Goal: Task Accomplishment & Management: Use online tool/utility

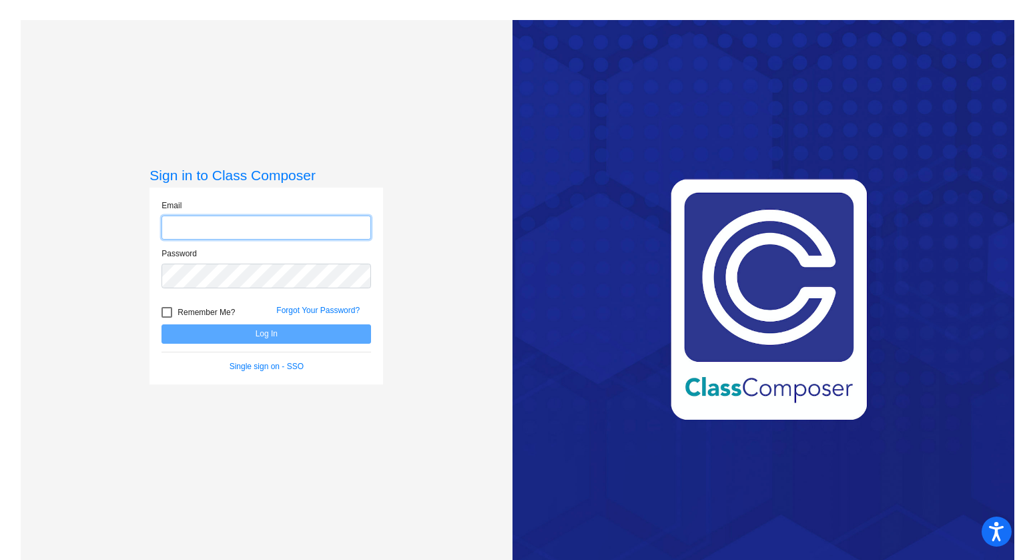
type input "mdangler@aspenk12.net"
click at [259, 337] on button "Log In" at bounding box center [265, 333] width 209 height 19
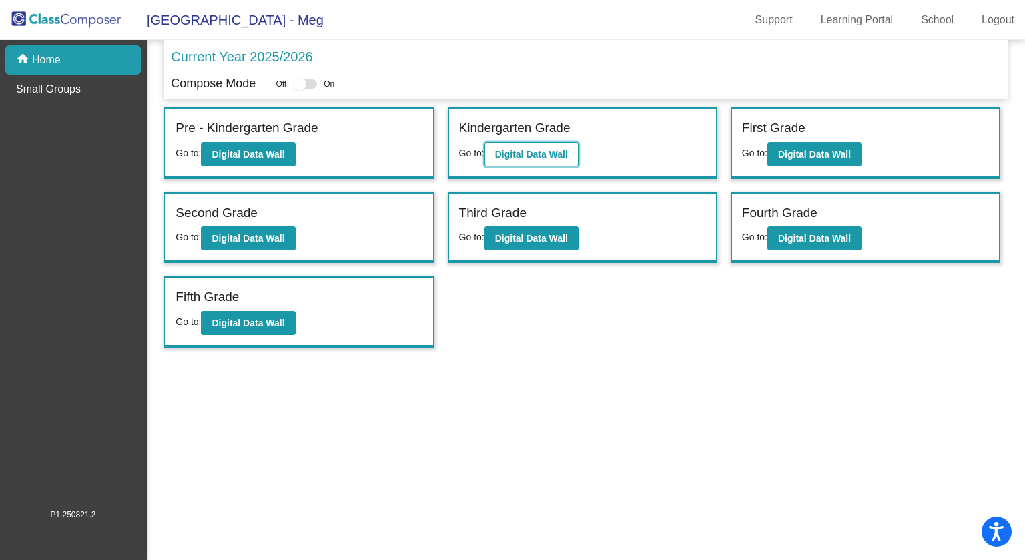
click at [541, 154] on b "Digital Data Wall" at bounding box center [531, 154] width 73 height 11
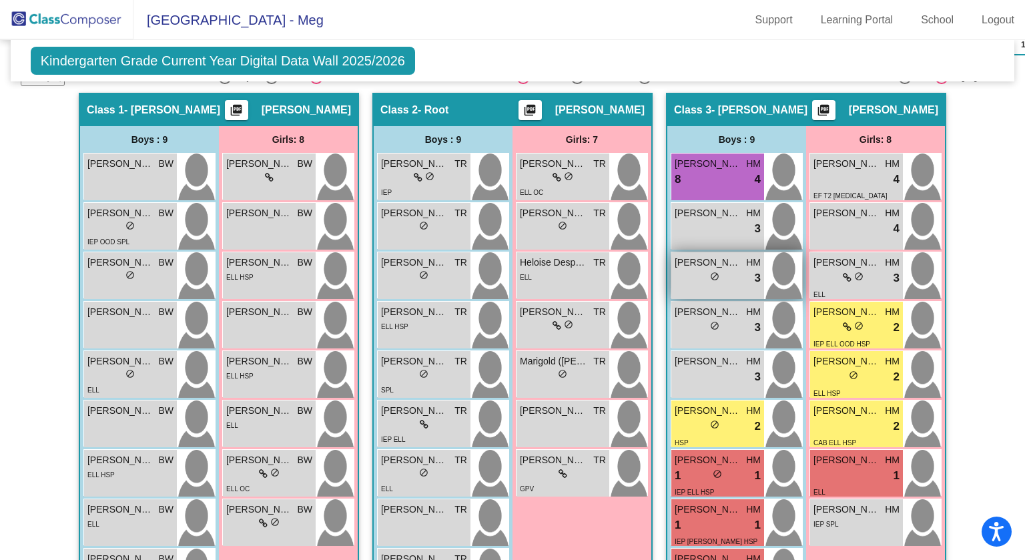
scroll to position [309, 0]
click at [337, 277] on img at bounding box center [334, 275] width 38 height 47
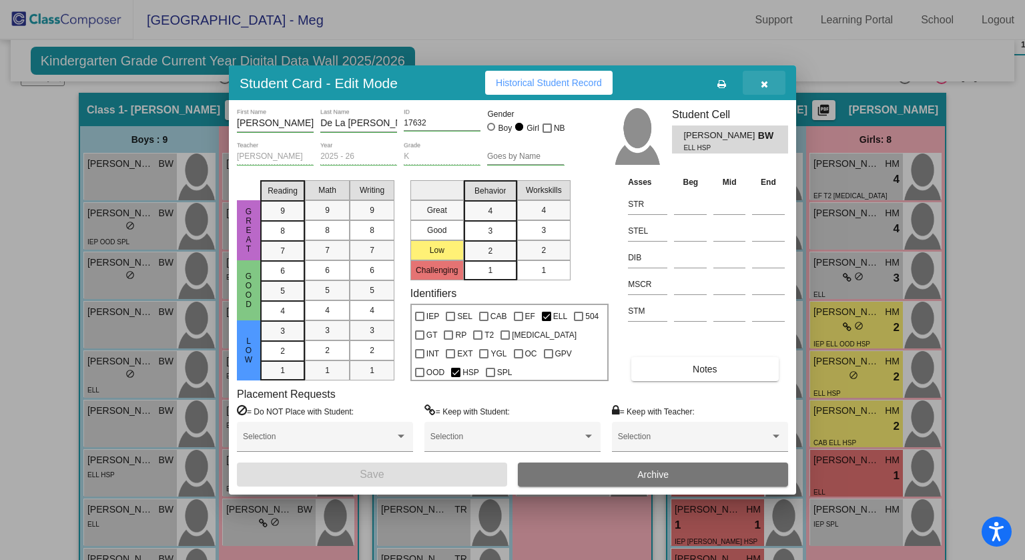
click at [764, 84] on icon "button" at bounding box center [763, 83] width 7 height 9
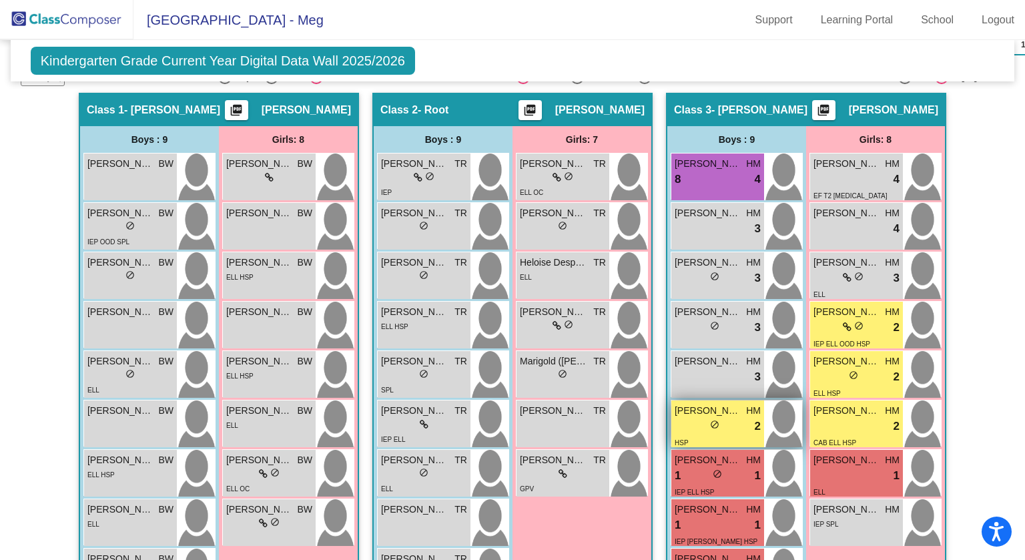
click at [747, 418] on div "lock do_not_disturb_alt 2" at bounding box center [717, 426] width 86 height 17
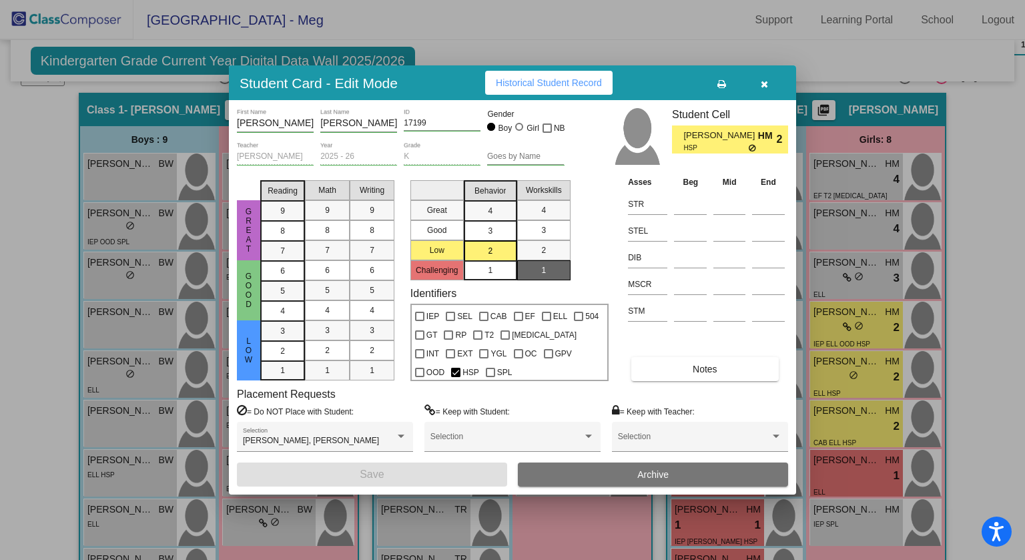
click at [659, 361] on button "Notes" at bounding box center [704, 369] width 147 height 24
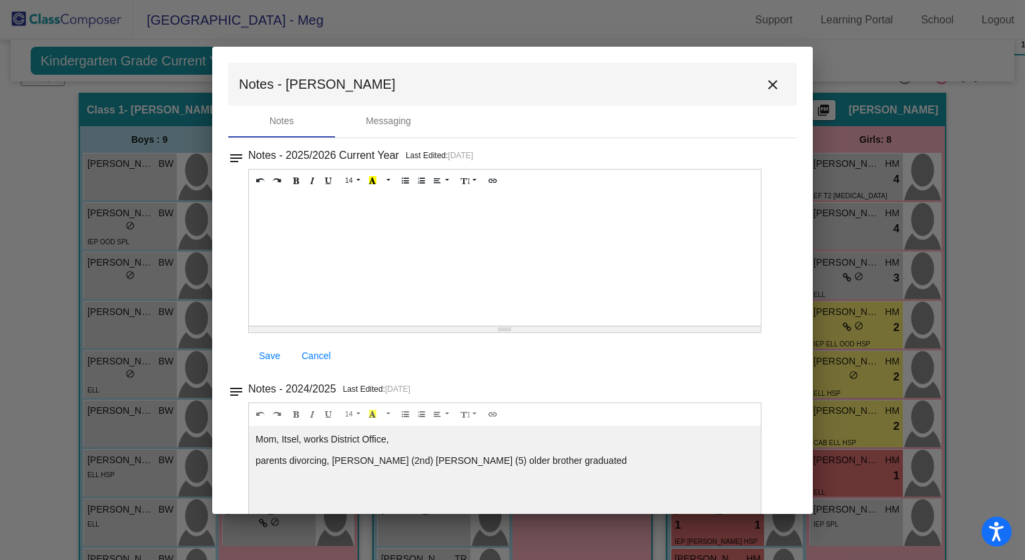
click at [580, 260] on div at bounding box center [505, 258] width 512 height 133
click at [767, 84] on mat-icon "close" at bounding box center [772, 85] width 16 height 16
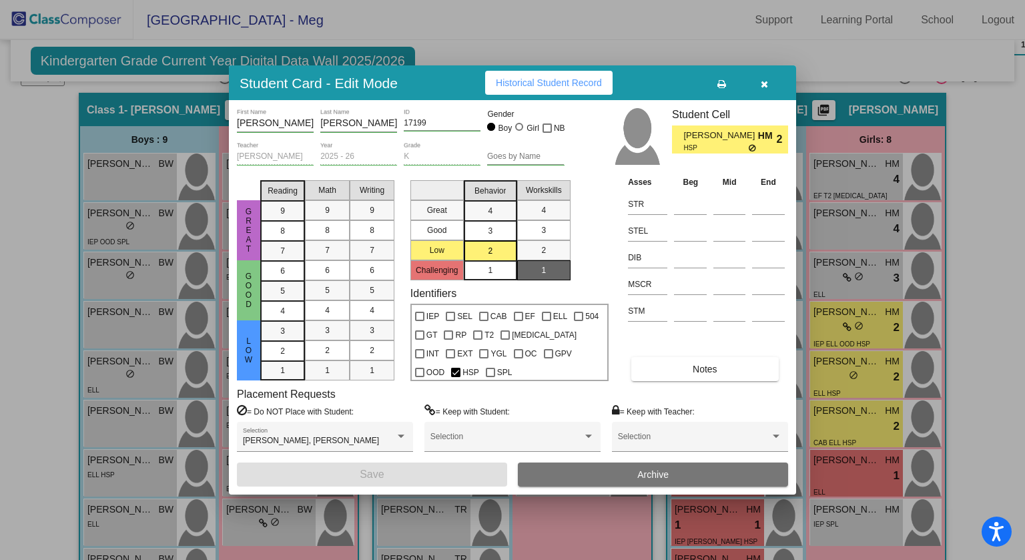
click at [968, 225] on div at bounding box center [512, 280] width 1025 height 560
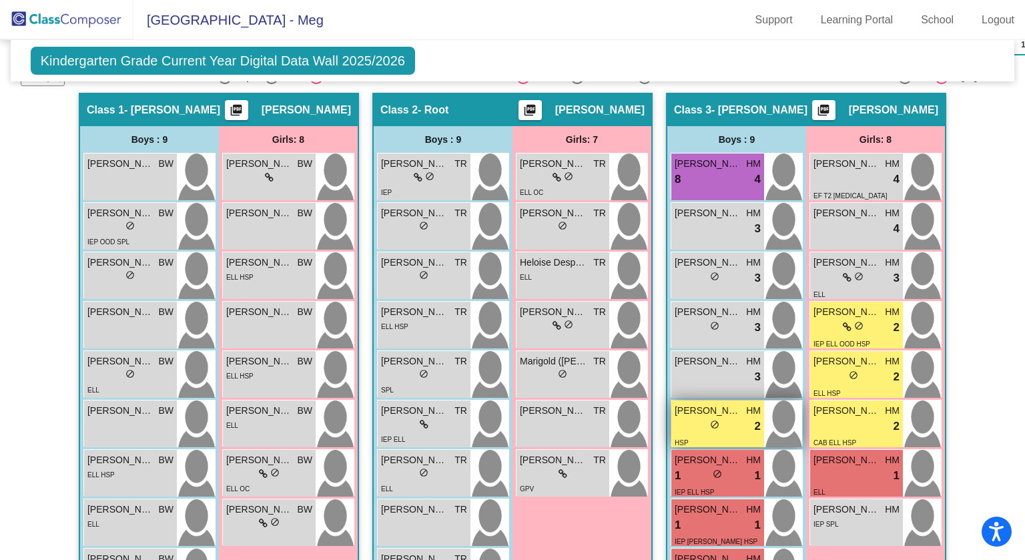
click at [700, 422] on div "lock do_not_disturb_alt 2" at bounding box center [717, 426] width 86 height 17
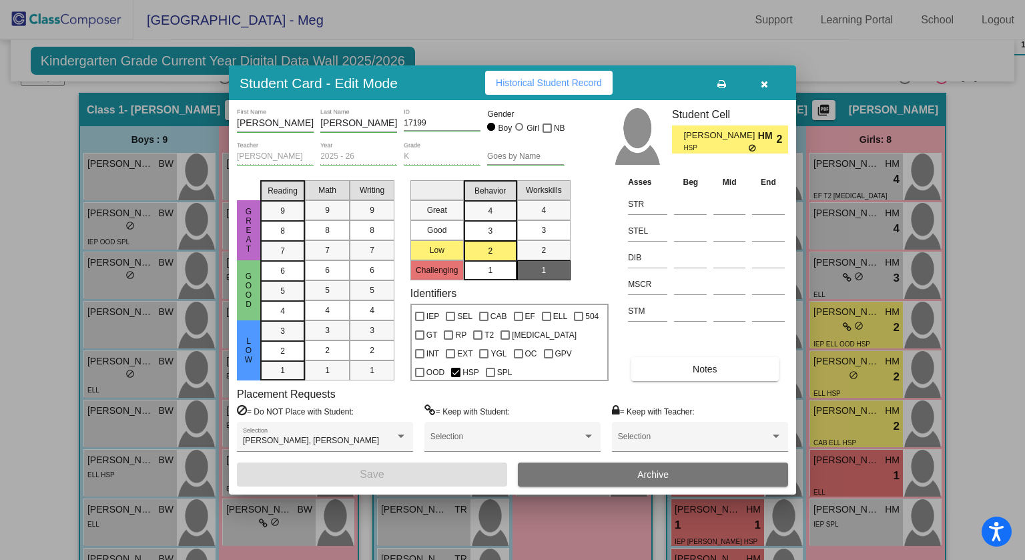
click at [762, 89] on button "button" at bounding box center [763, 83] width 43 height 24
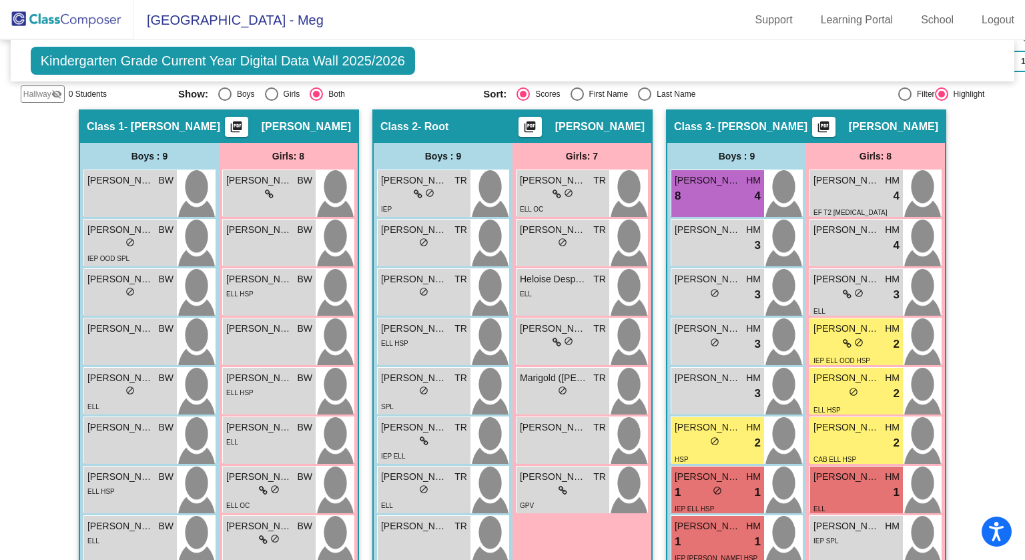
scroll to position [291, 0]
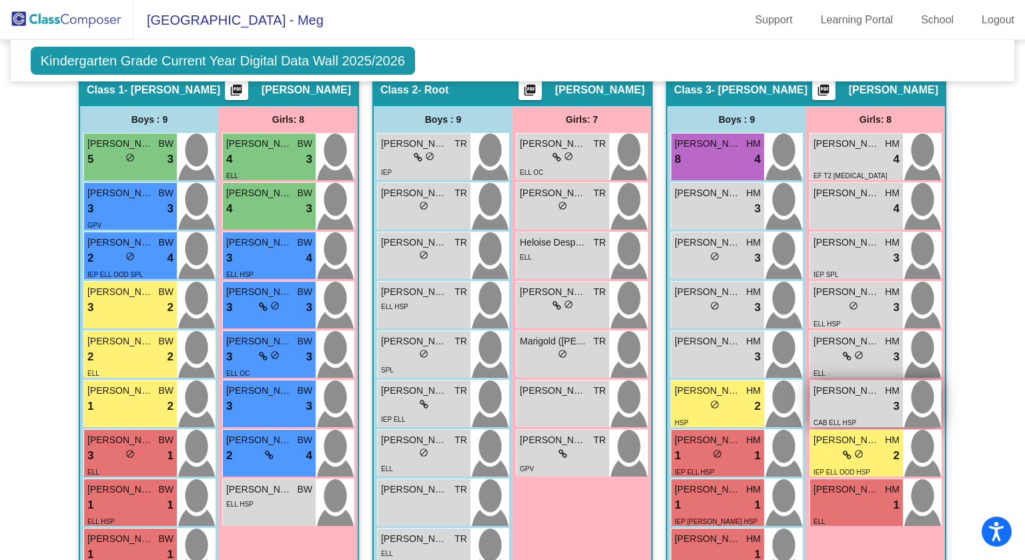
scroll to position [328, 0]
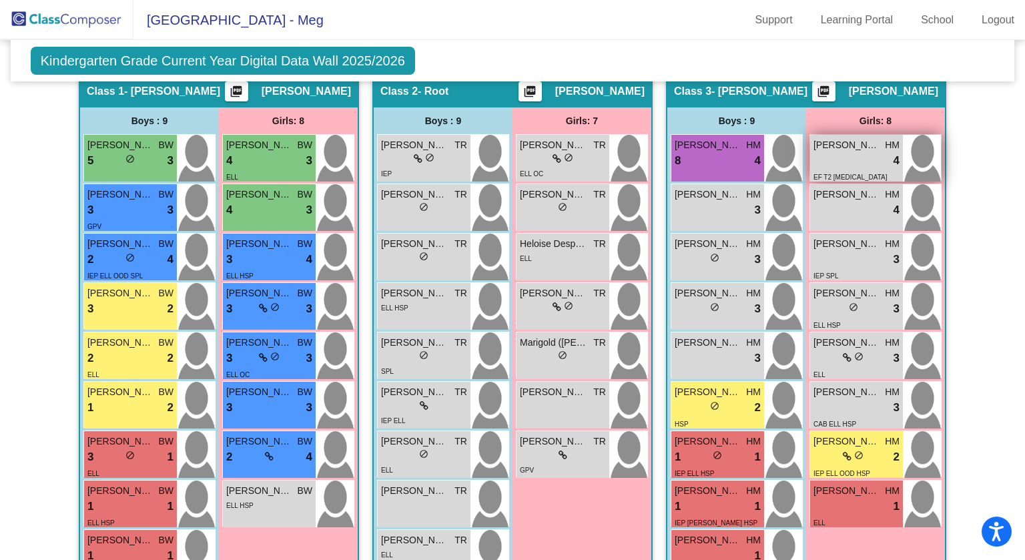
click at [843, 164] on div "lock do_not_disturb_alt 4" at bounding box center [856, 160] width 86 height 17
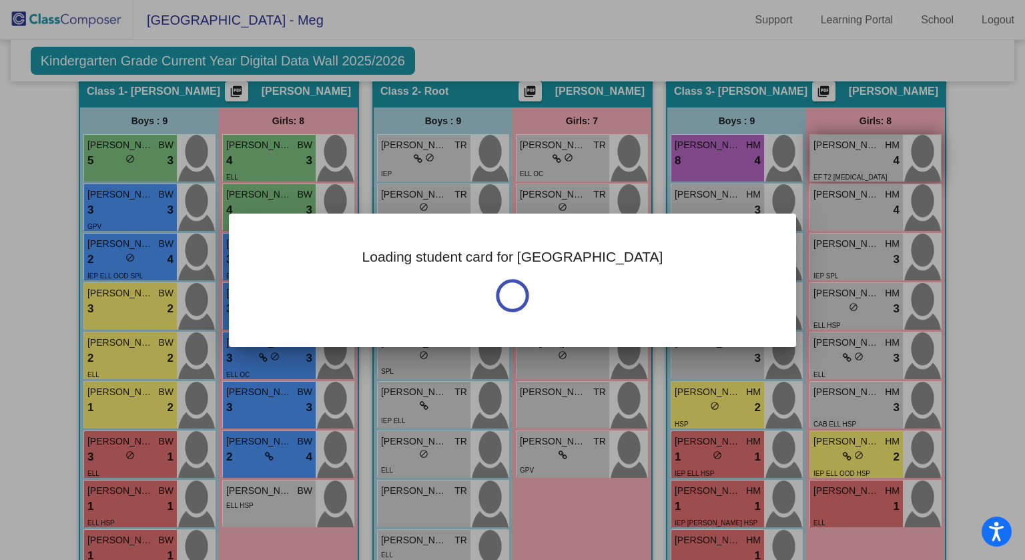
click at [843, 164] on div at bounding box center [512, 280] width 1025 height 560
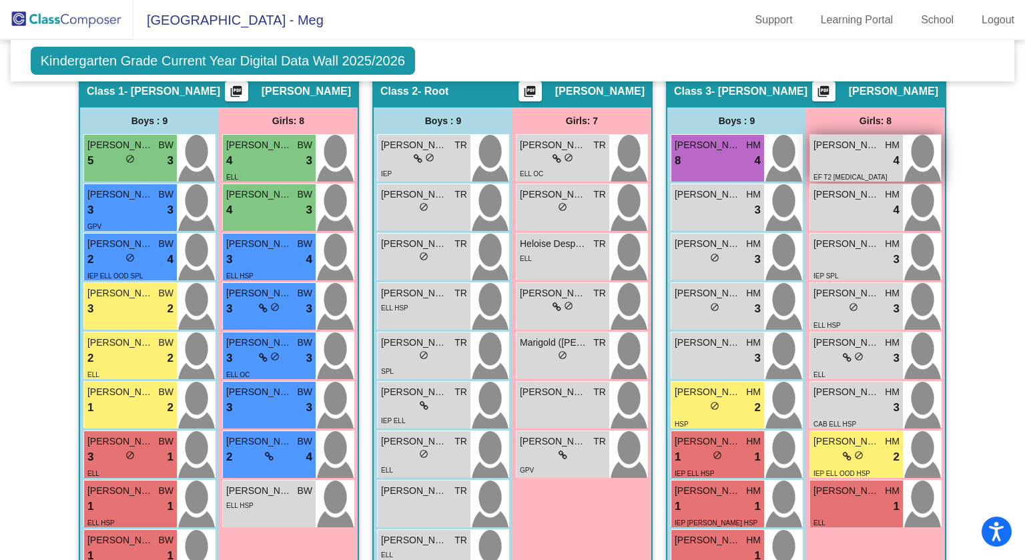
click at [842, 163] on div "lock do_not_disturb_alt 4" at bounding box center [856, 160] width 86 height 17
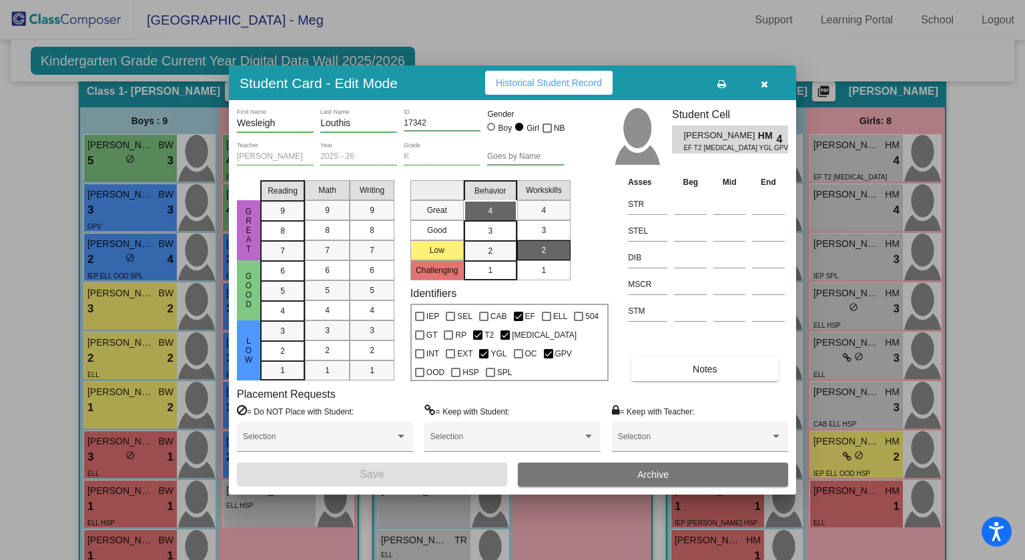
click at [686, 373] on button "Notes" at bounding box center [704, 369] width 147 height 24
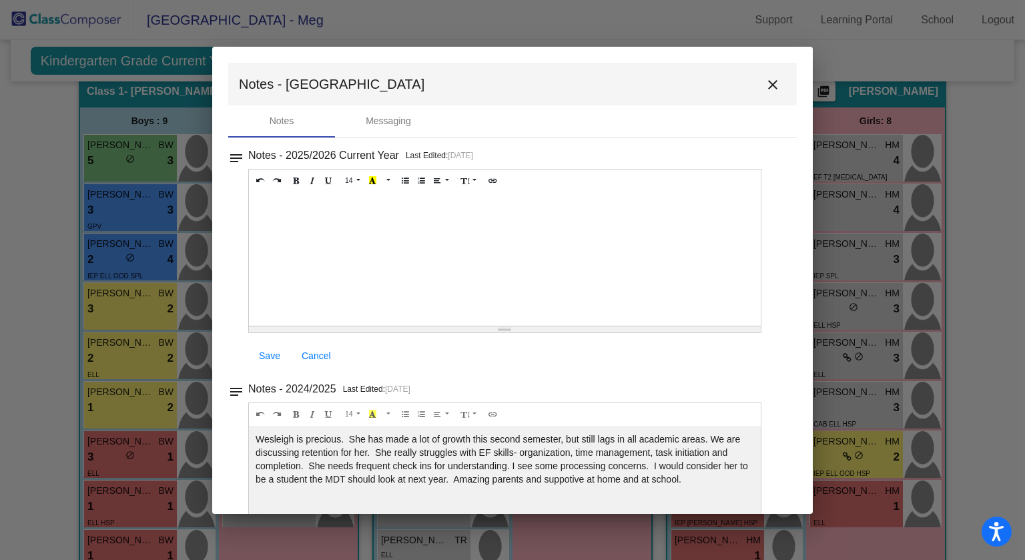
click at [506, 254] on div at bounding box center [505, 258] width 512 height 133
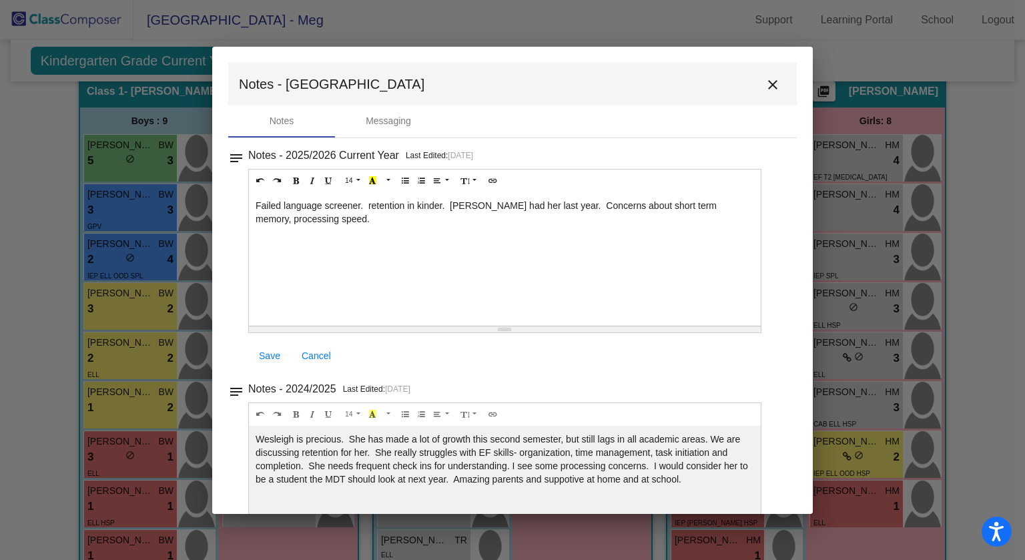
click at [572, 322] on div "Failed language screener. retention in kinder. Meg had her last year. Concerns …" at bounding box center [505, 258] width 512 height 133
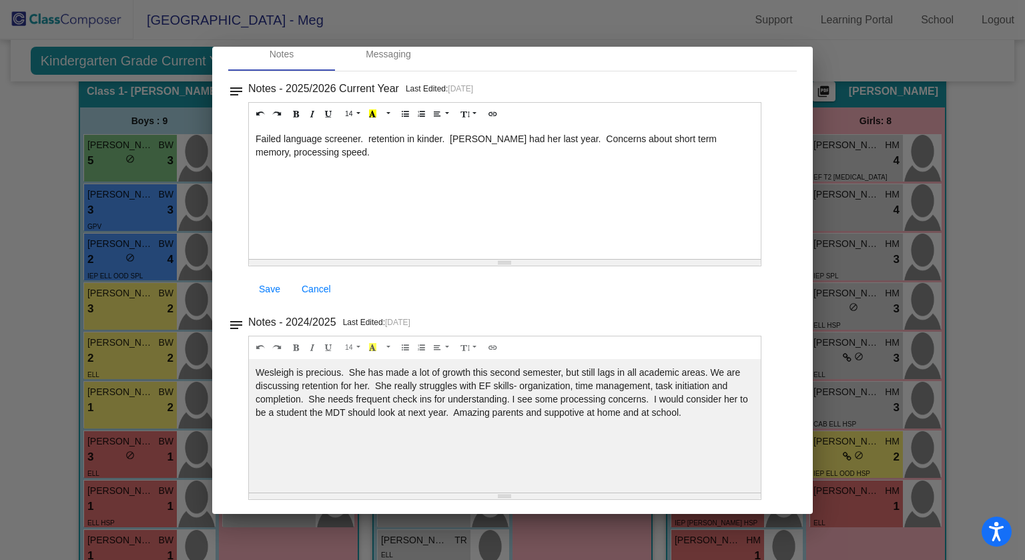
drag, startPoint x: 804, startPoint y: 166, endPoint x: 808, endPoint y: 203, distance: 37.5
click at [808, 203] on mat-dialog-container "Notes - Wesleigh close Notes Messaging notes Notes - 2025/2026 Current Year Las…" at bounding box center [512, 280] width 600 height 467
click at [1008, 209] on div at bounding box center [512, 280] width 1025 height 560
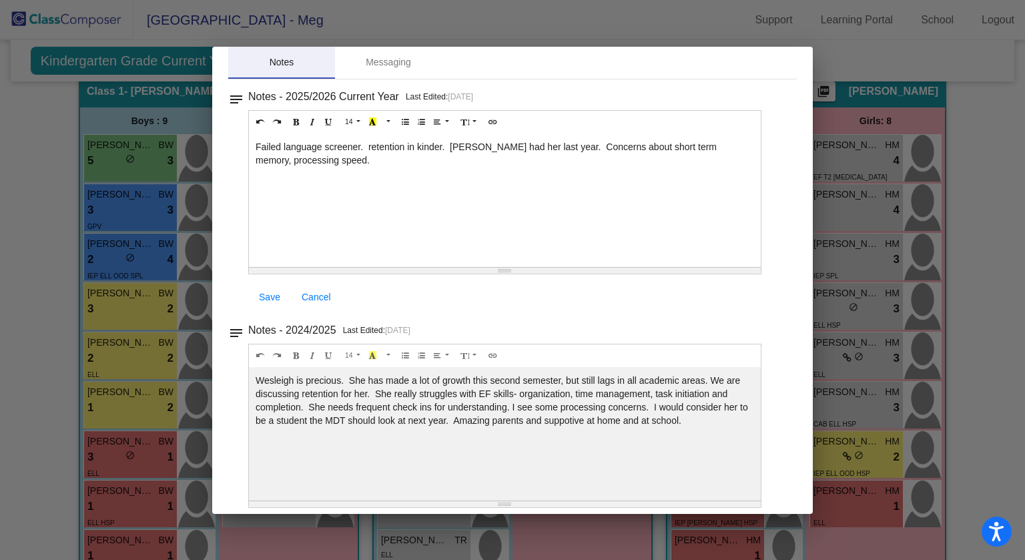
scroll to position [0, 0]
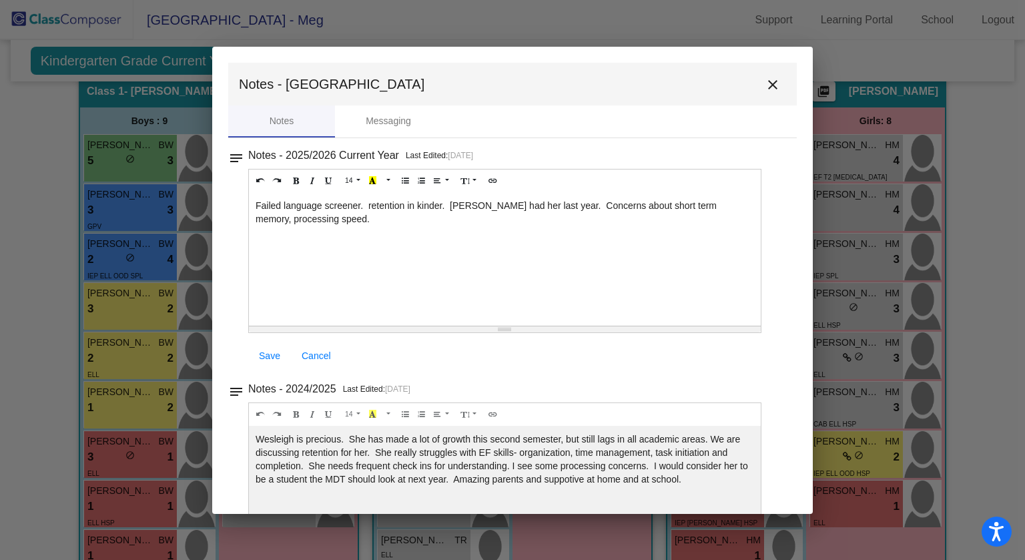
click at [764, 87] on mat-icon "close" at bounding box center [772, 85] width 16 height 16
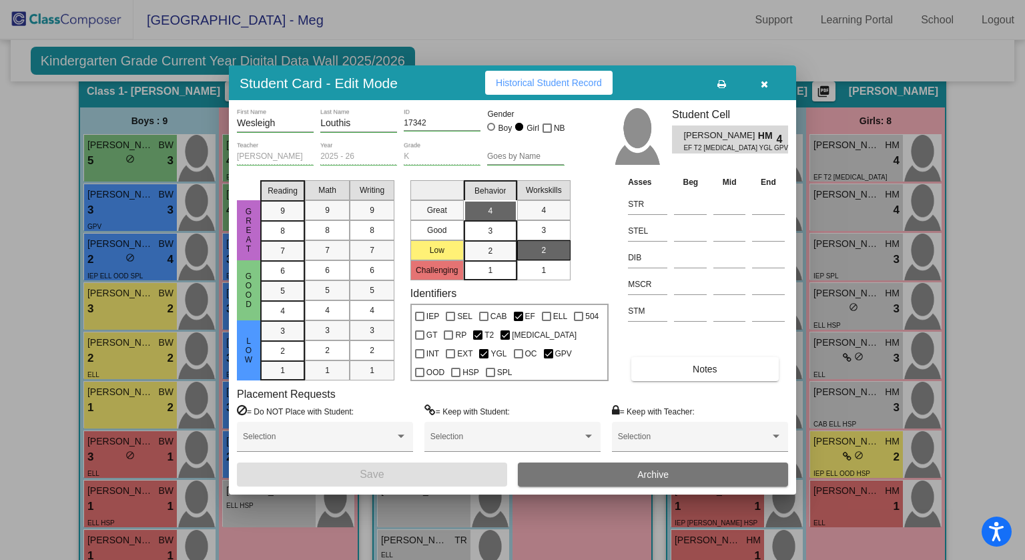
click at [735, 364] on button "Notes" at bounding box center [704, 369] width 147 height 24
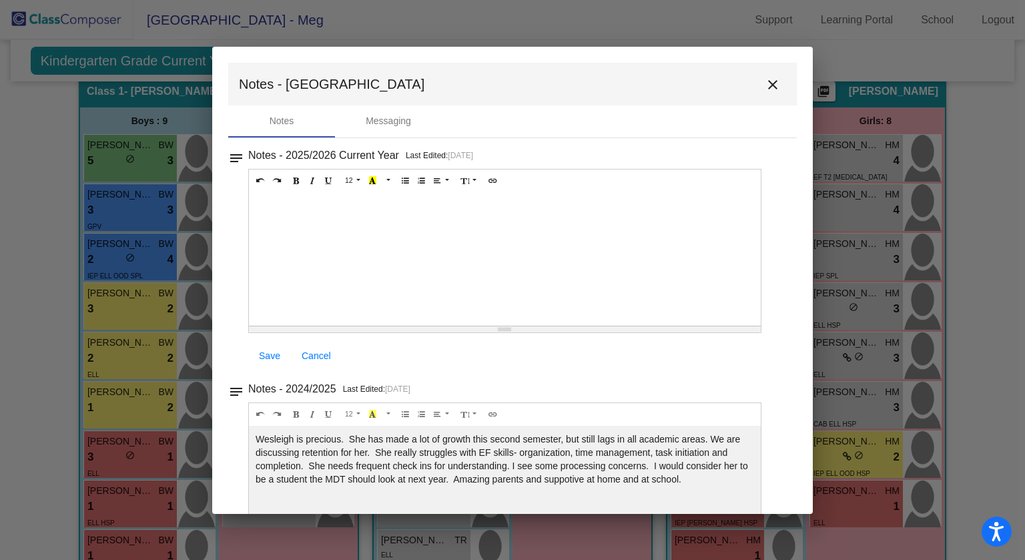
scroll to position [67, 0]
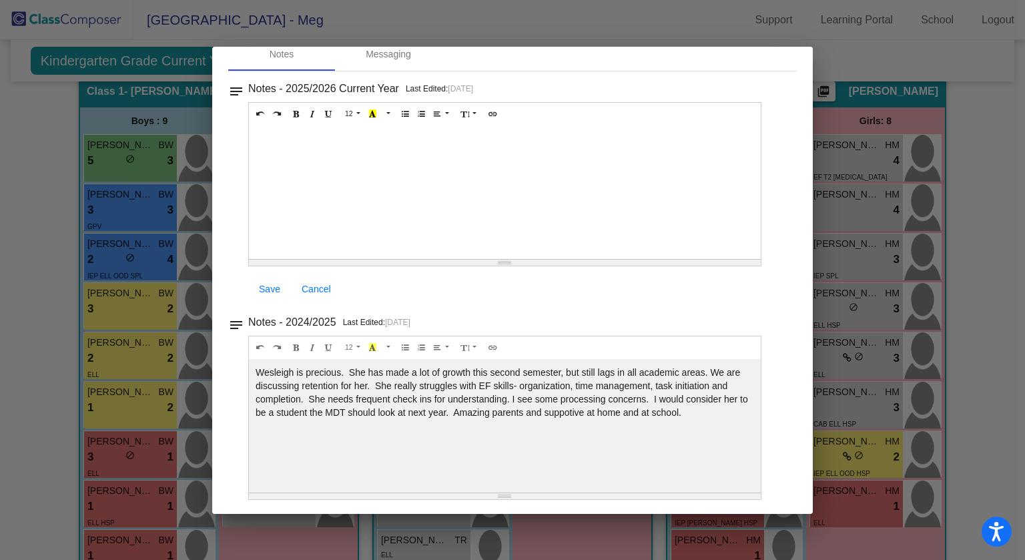
click at [458, 190] on div at bounding box center [505, 191] width 512 height 133
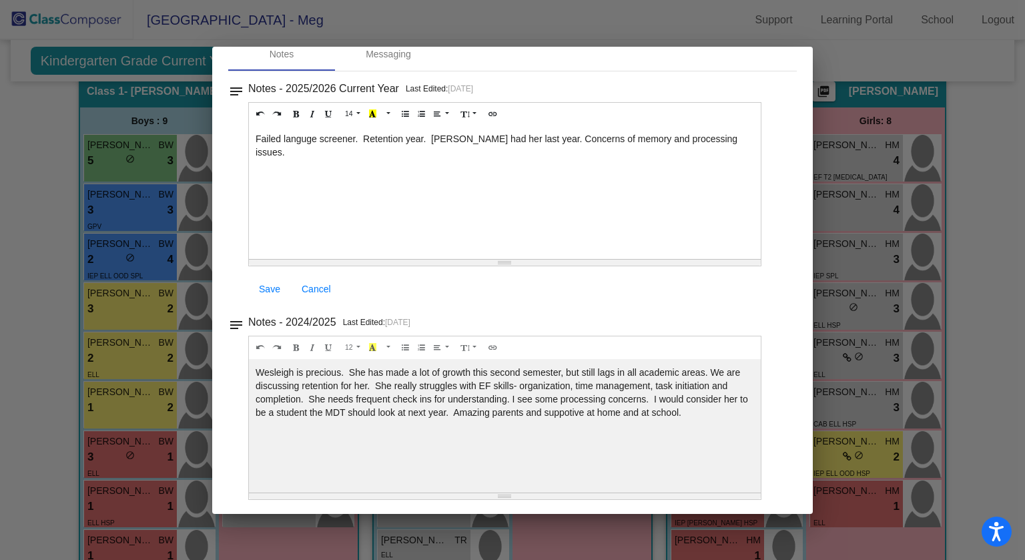
click at [258, 285] on link "Save" at bounding box center [269, 289] width 43 height 24
click at [269, 289] on span "Save" at bounding box center [269, 288] width 21 height 11
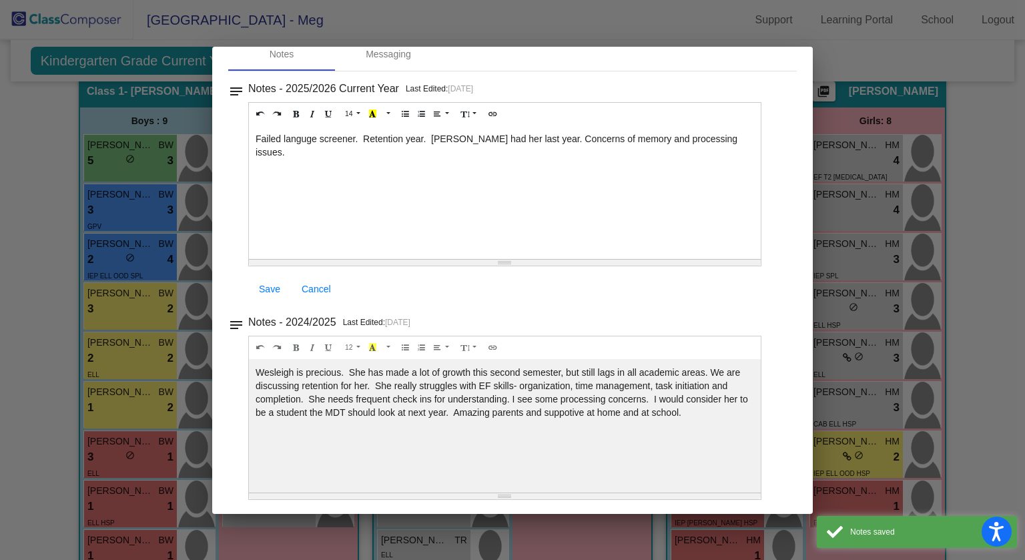
scroll to position [0, 0]
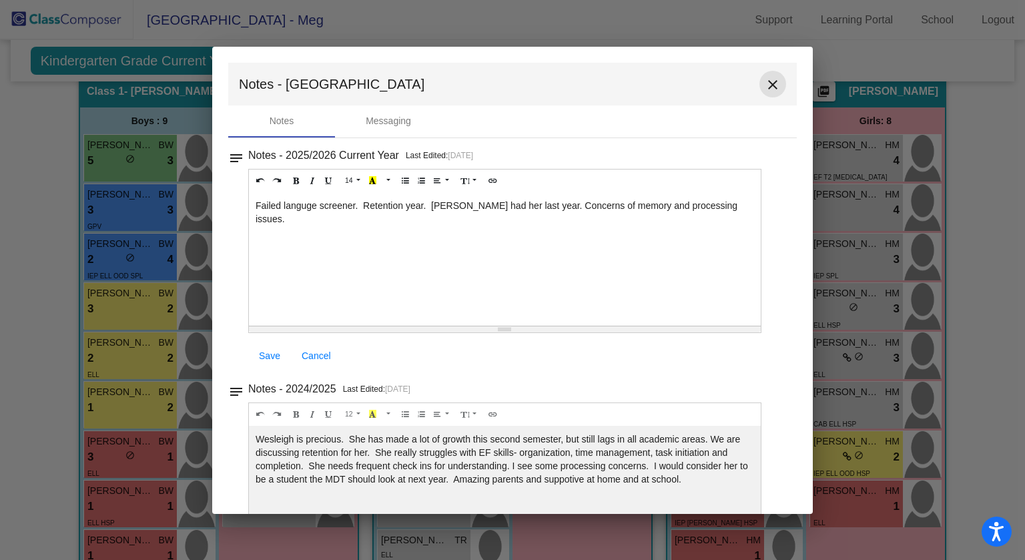
click at [765, 77] on mat-icon "close" at bounding box center [772, 85] width 16 height 16
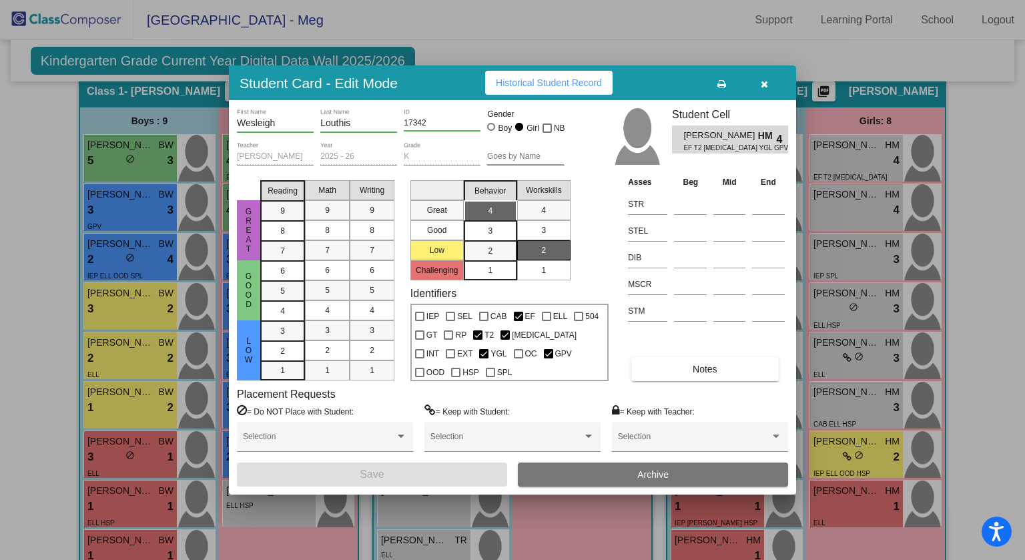
click at [750, 374] on button "Notes" at bounding box center [704, 369] width 147 height 24
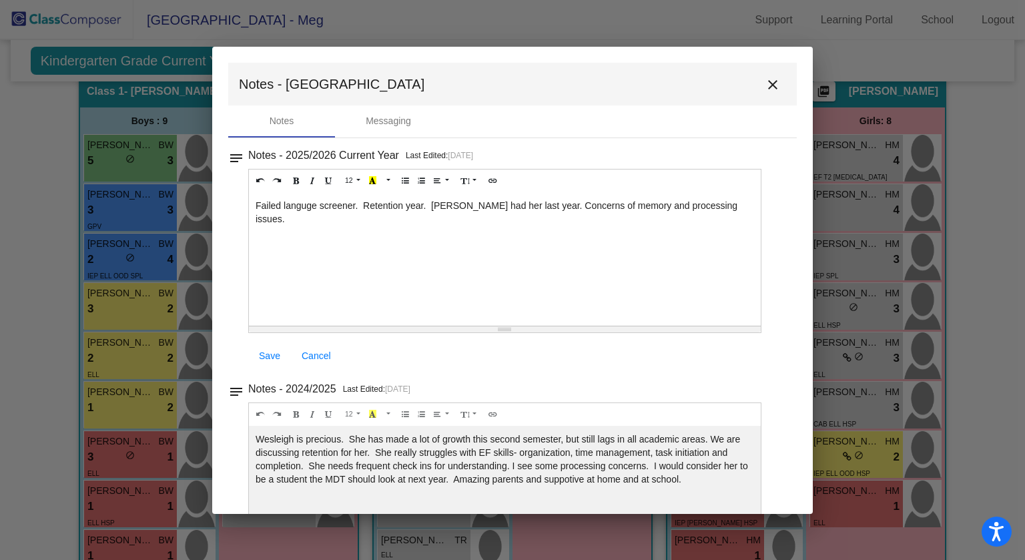
click at [770, 87] on mat-icon "close" at bounding box center [772, 85] width 16 height 16
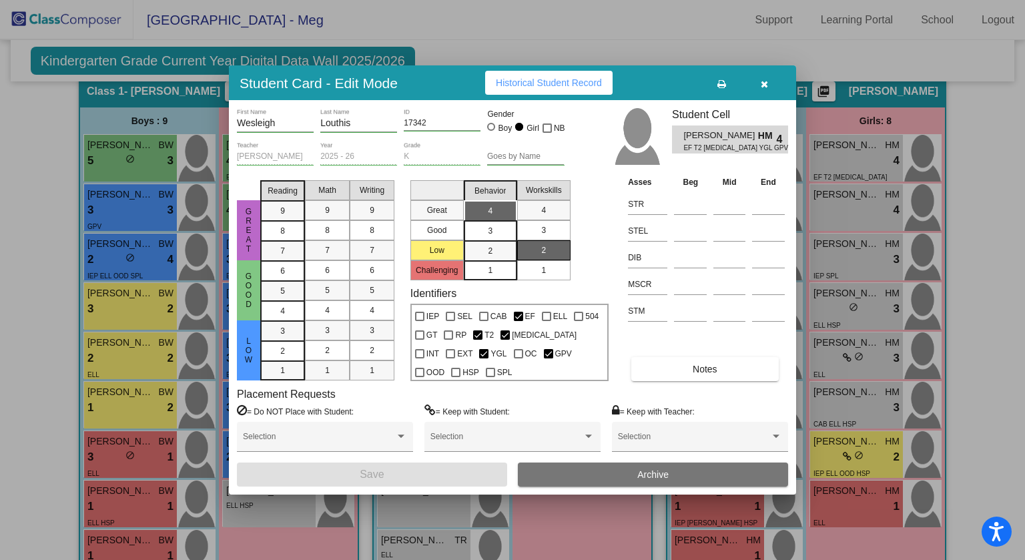
click at [766, 82] on icon "button" at bounding box center [763, 83] width 7 height 9
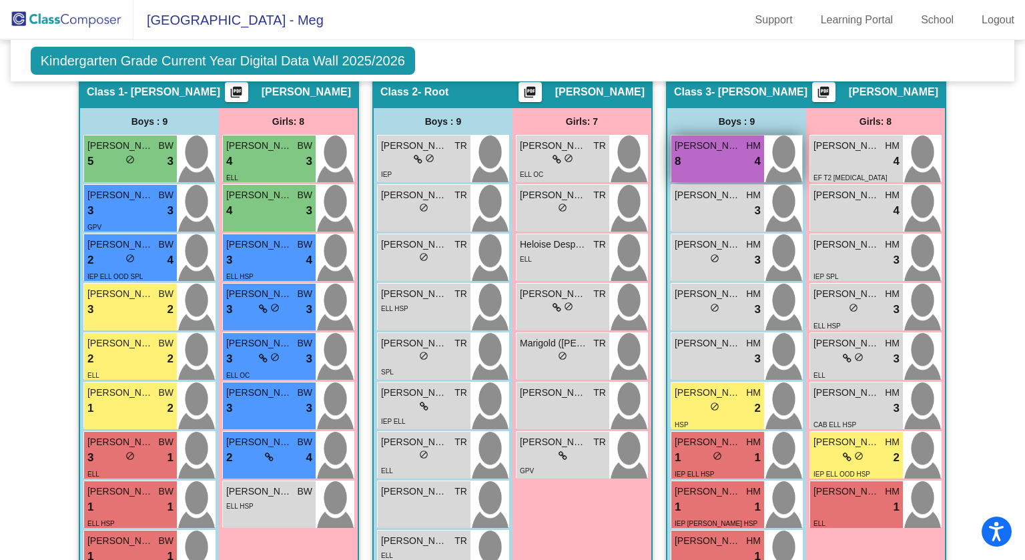
scroll to position [325, 0]
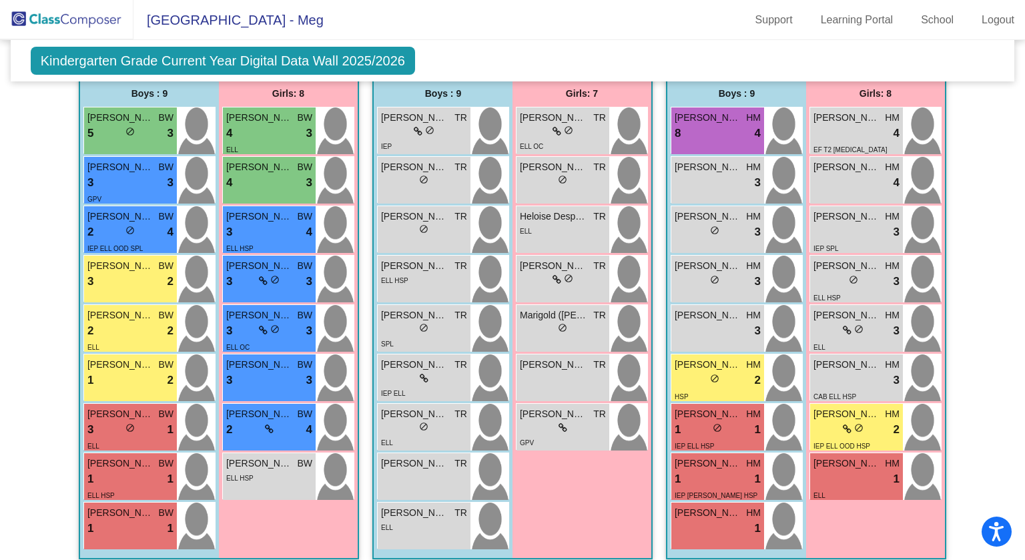
scroll to position [343, 0]
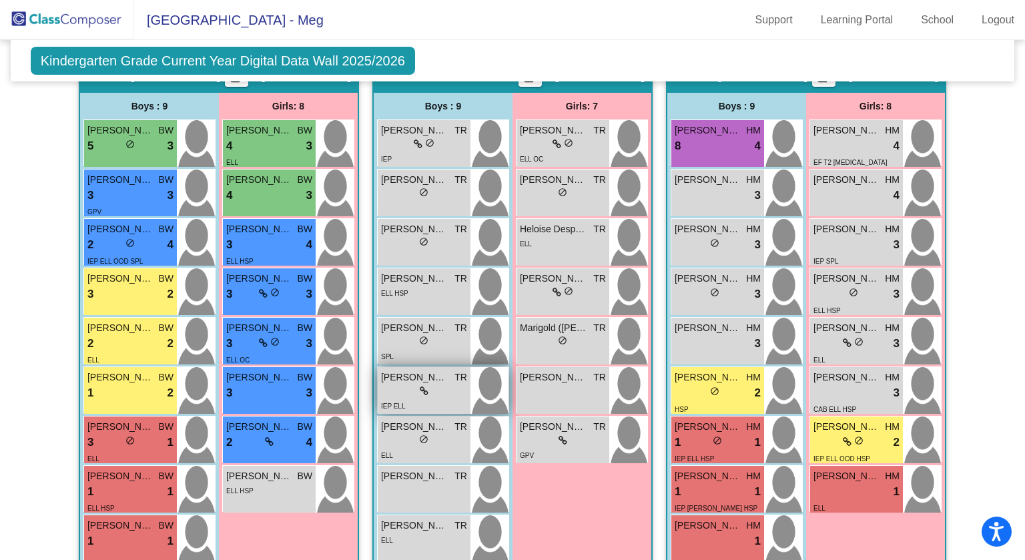
click at [439, 398] on div "IEP ELL" at bounding box center [424, 405] width 86 height 14
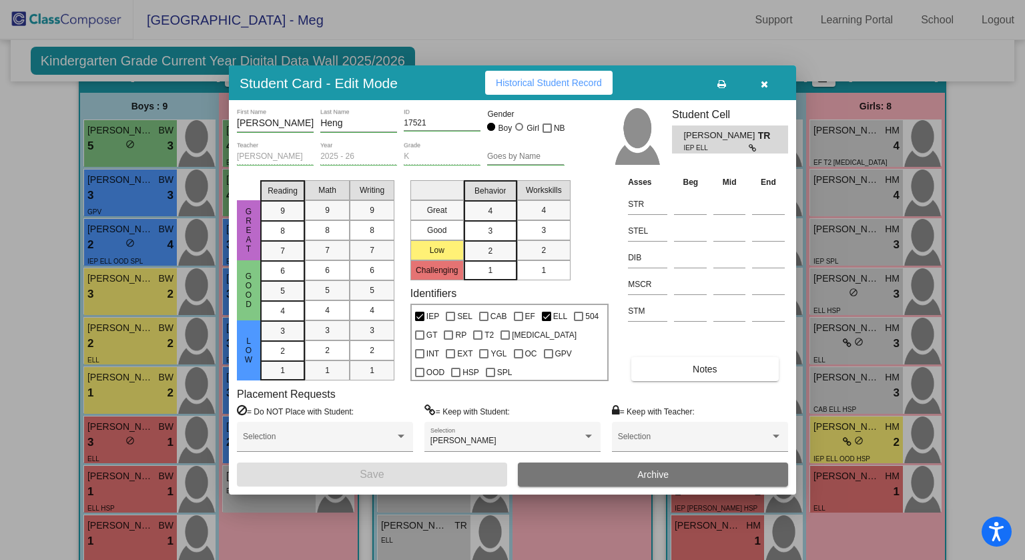
click at [766, 86] on icon "button" at bounding box center [763, 83] width 7 height 9
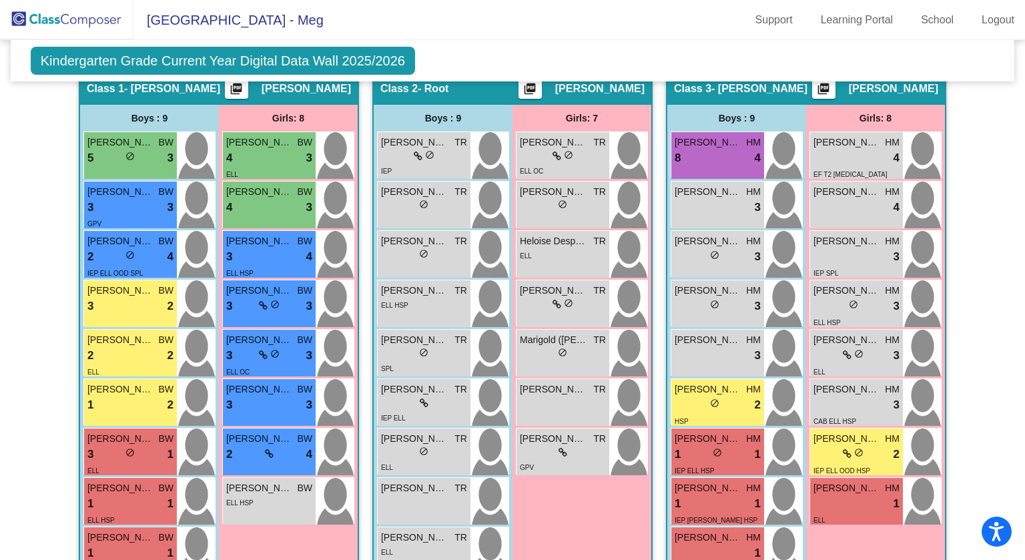
scroll to position [342, 0]
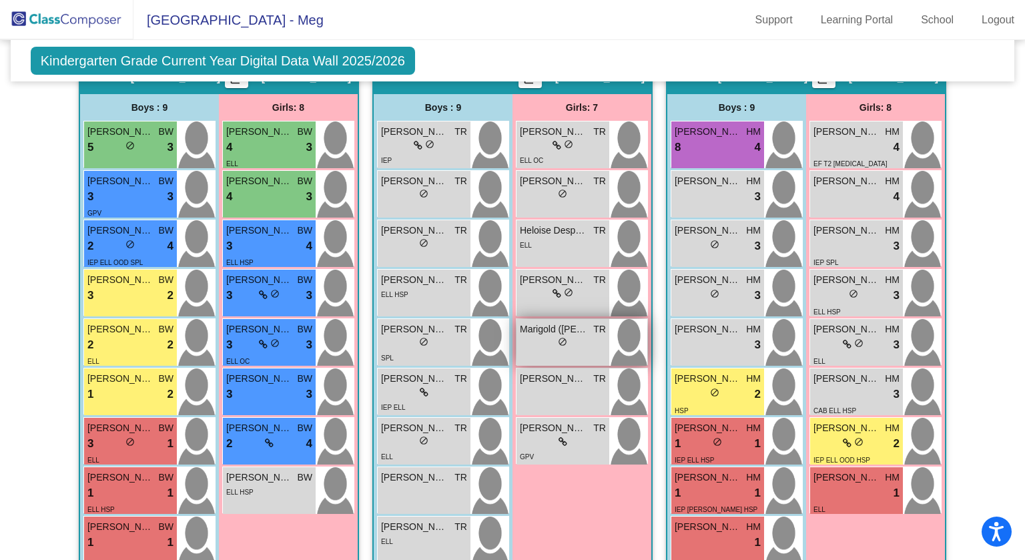
click at [538, 330] on span "Marigold ([PERSON_NAME]) [PERSON_NAME]" at bounding box center [553, 329] width 67 height 14
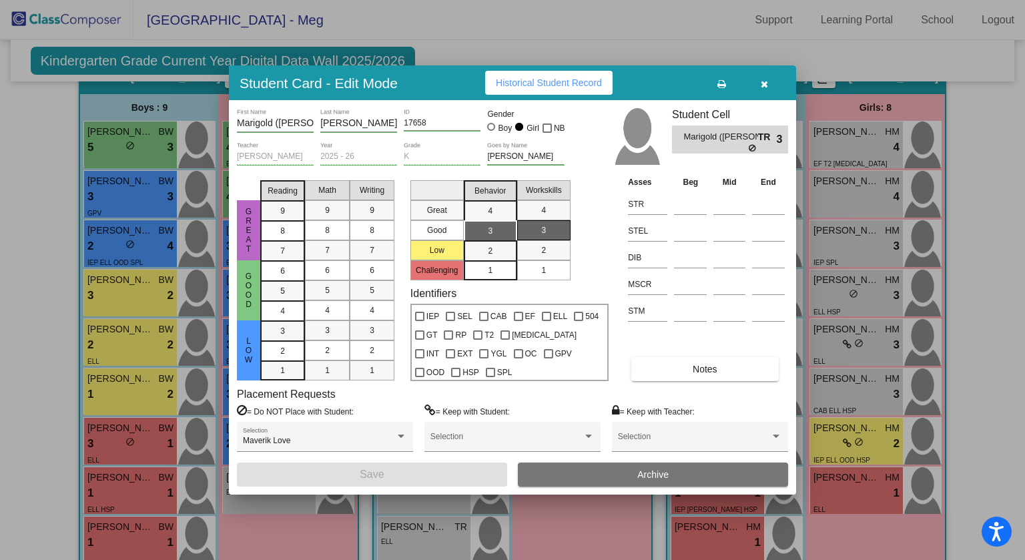
click at [765, 88] on span "button" at bounding box center [763, 82] width 7 height 11
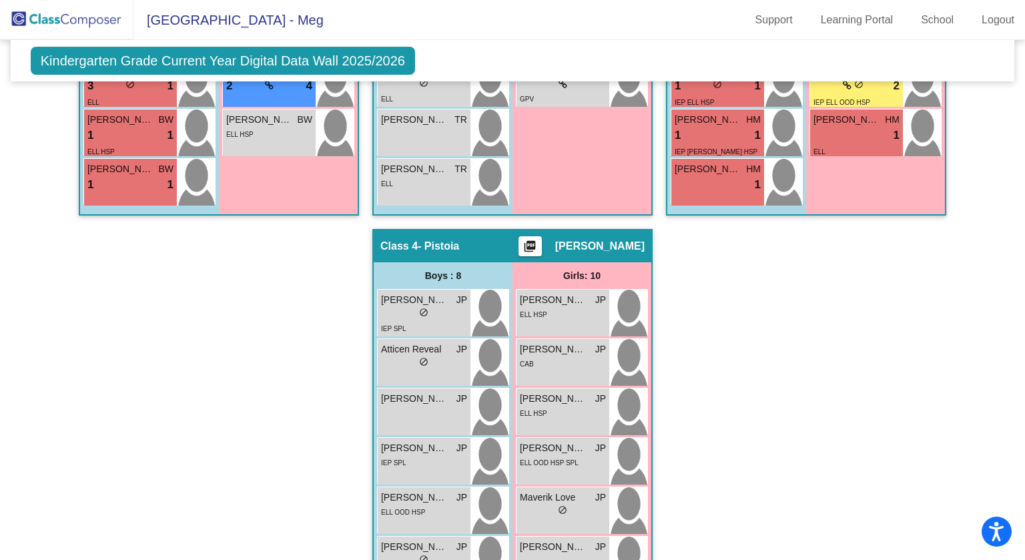
scroll to position [664, 0]
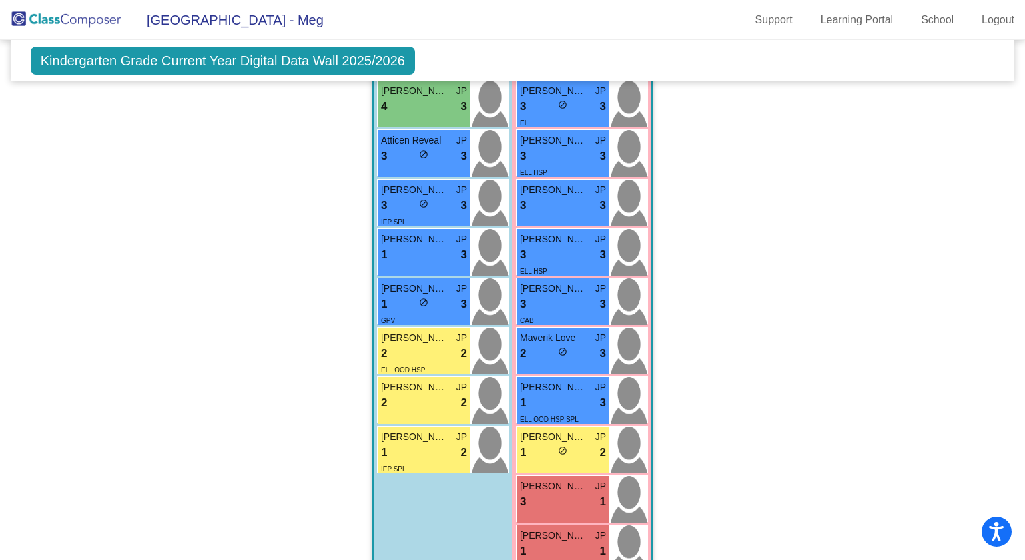
scroll to position [939, 0]
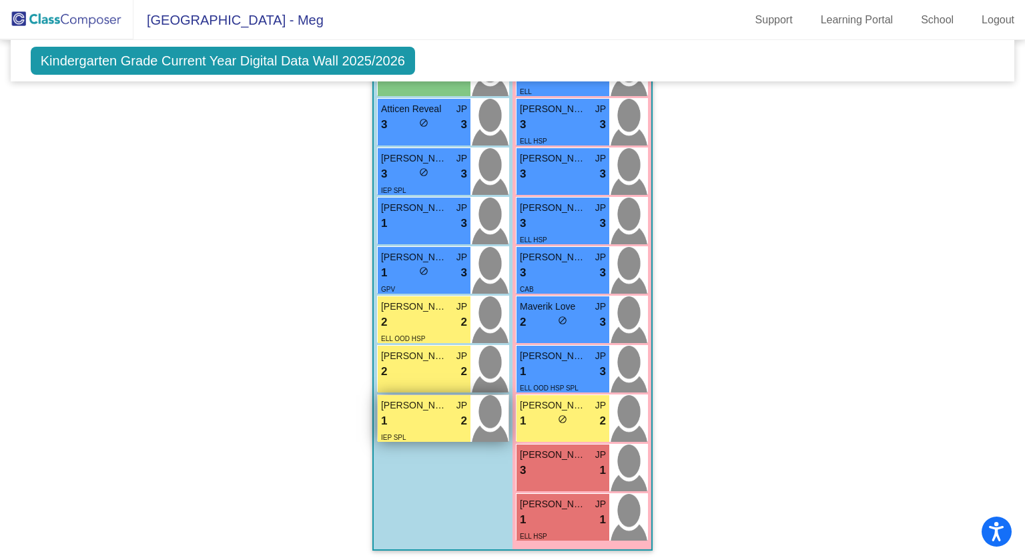
click at [411, 412] on div "1 lock do_not_disturb_alt 2" at bounding box center [424, 420] width 86 height 17
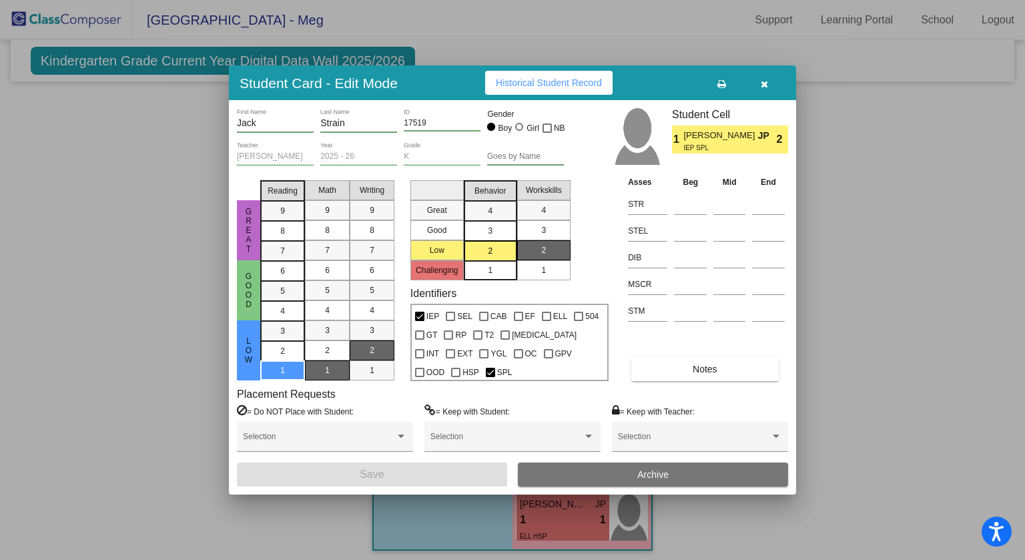
click at [766, 83] on icon "button" at bounding box center [763, 83] width 7 height 9
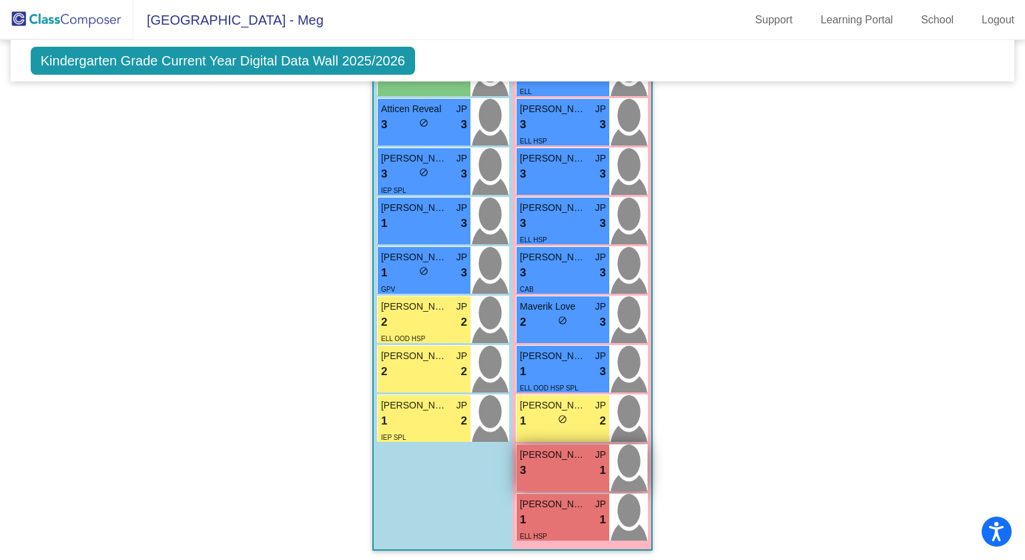
click at [542, 476] on div "[PERSON_NAME] JP 3 lock do_not_disturb_alt 1" at bounding box center [562, 467] width 93 height 47
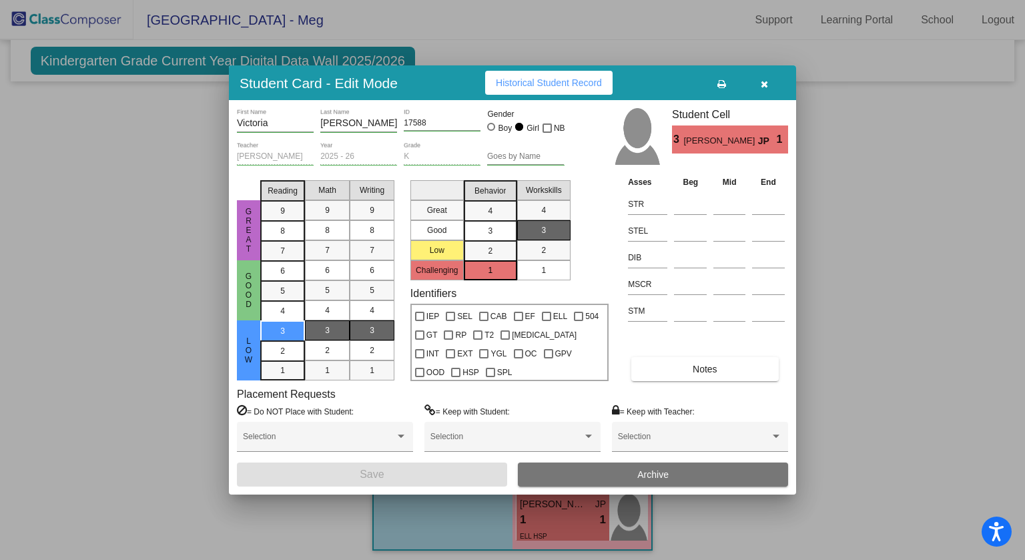
click at [768, 78] on button "button" at bounding box center [763, 83] width 43 height 24
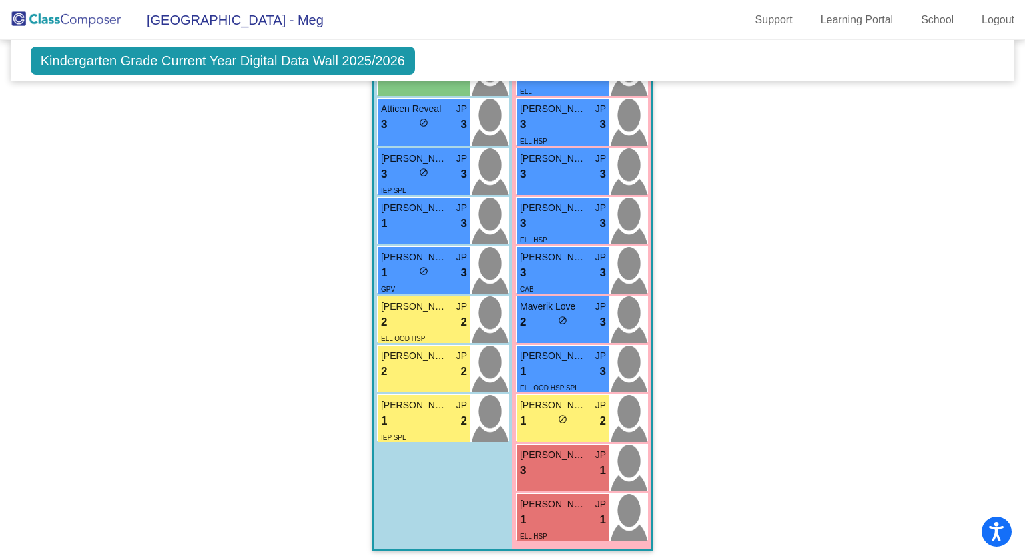
click at [772, 85] on div "Hallway - Hallway Class picture_as_pdf Add Student First Name Last Name Student…" at bounding box center [513, 13] width 984 height 1101
click at [547, 462] on div "3 lock do_not_disturb_alt 1" at bounding box center [563, 470] width 86 height 17
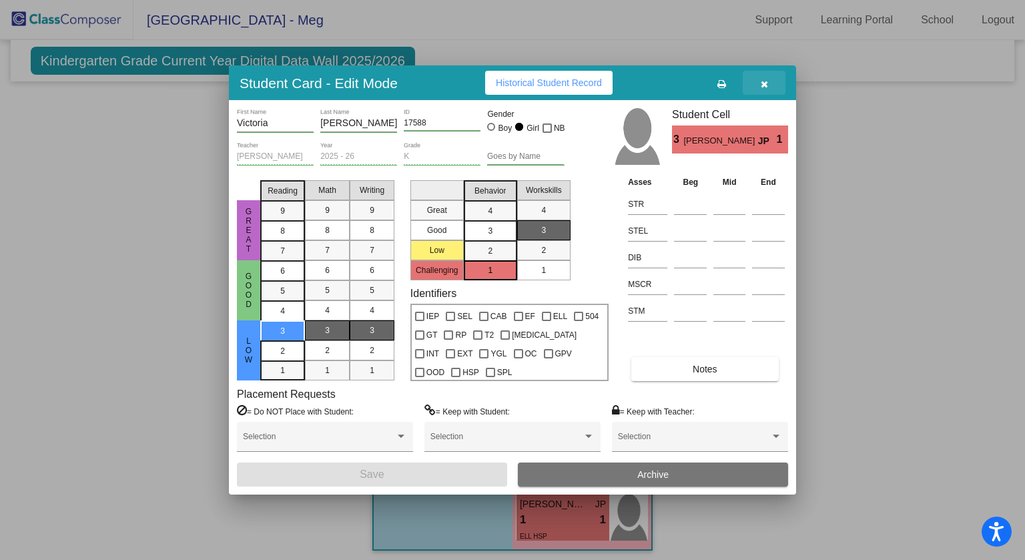
click at [768, 85] on button "button" at bounding box center [763, 83] width 43 height 24
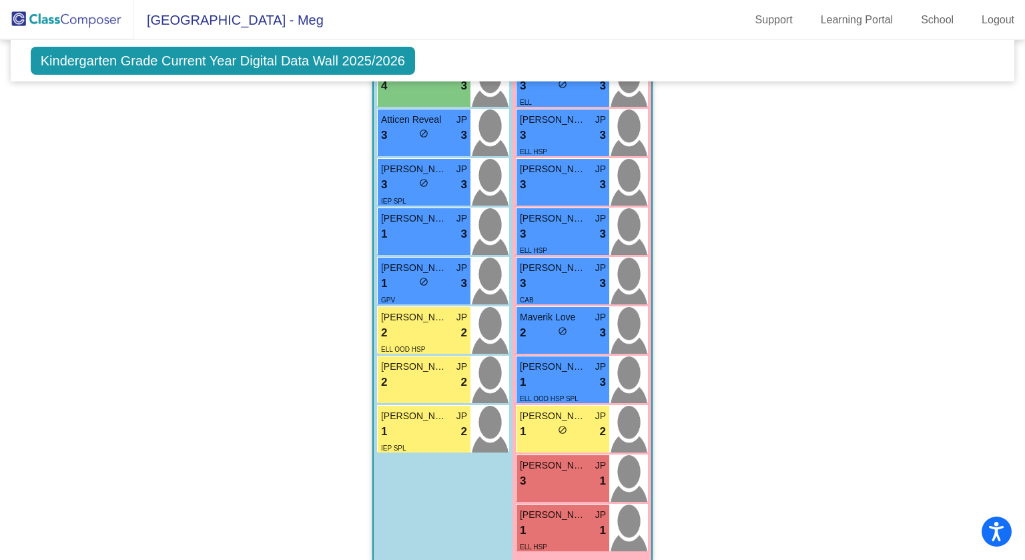
scroll to position [928, 0]
click at [396, 279] on div "1 lock do_not_disturb_alt 3" at bounding box center [424, 283] width 86 height 17
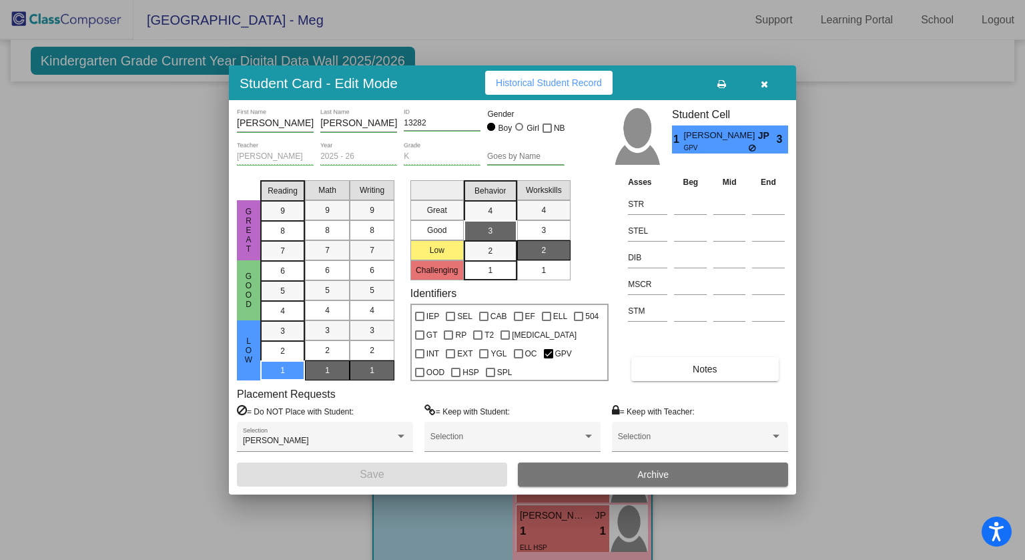
click at [764, 86] on icon "button" at bounding box center [763, 83] width 7 height 9
